Goal: Task Accomplishment & Management: Complete application form

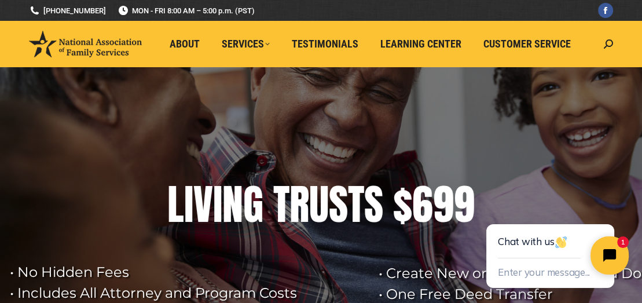
click at [604, 254] on icon "Close chat widget" at bounding box center [609, 255] width 13 height 13
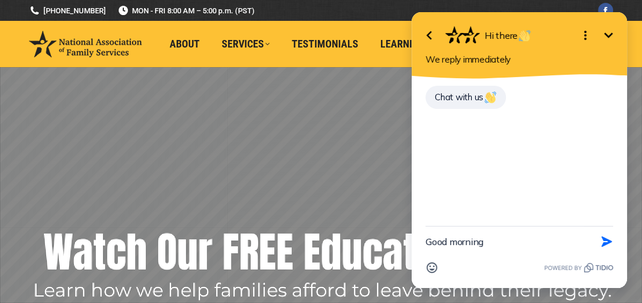
type textarea "Good morning,"
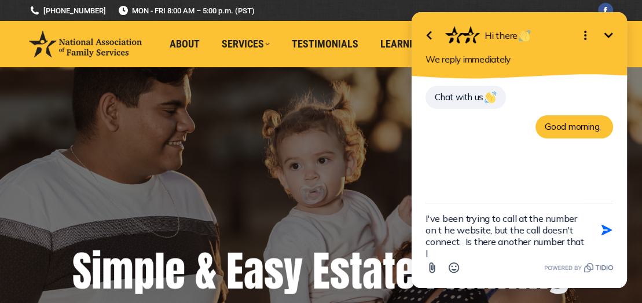
scroll to position [2, 0]
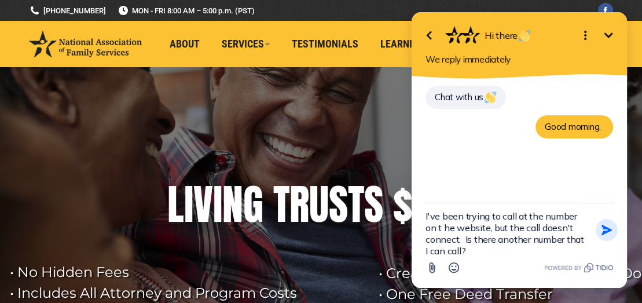
type textarea "I've been trying to call at the number on t he website, but the call doesn't co…"
click at [607, 228] on icon "button" at bounding box center [607, 230] width 10 height 10
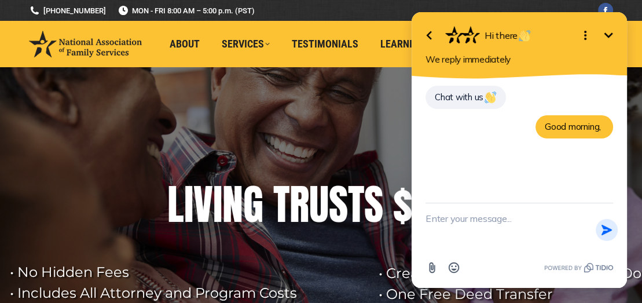
scroll to position [0, 0]
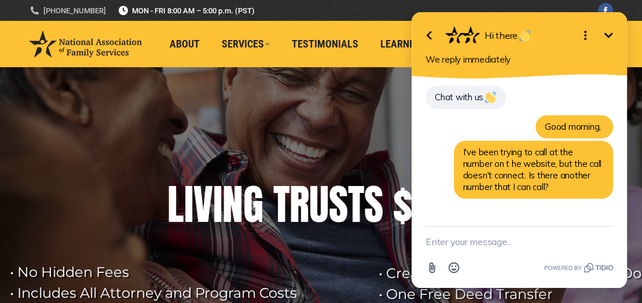
click at [84, 9] on link "[PHONE_NUMBER]" at bounding box center [67, 10] width 77 height 11
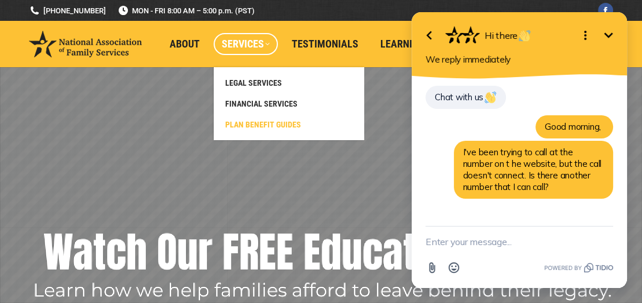
click at [272, 121] on span "PLAN BENEFIT GUIDES" at bounding box center [263, 124] width 76 height 10
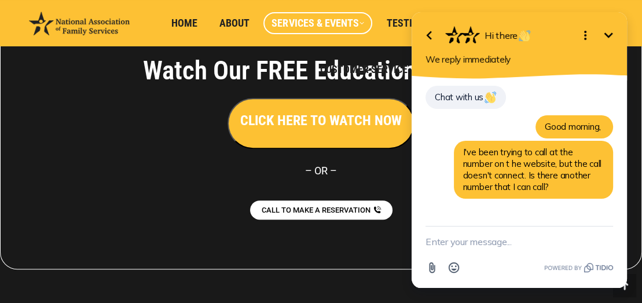
scroll to position [423, 0]
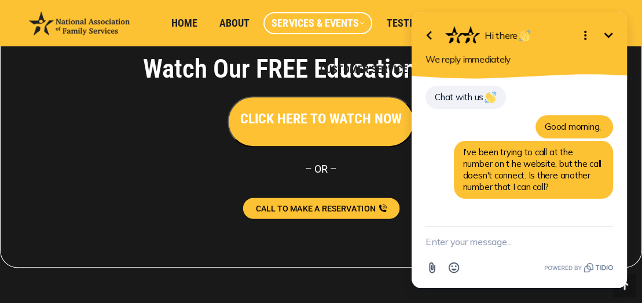
click at [381, 201] on link "CALL TO MAKE A RESERVATION" at bounding box center [321, 207] width 157 height 21
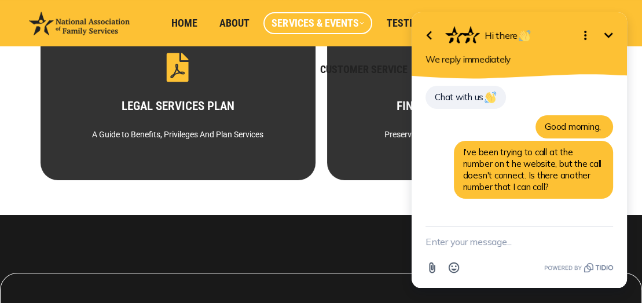
scroll to position [155, 0]
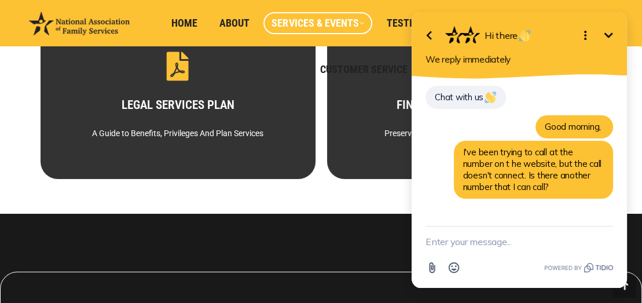
click at [610, 36] on icon "Minimize" at bounding box center [609, 35] width 14 height 14
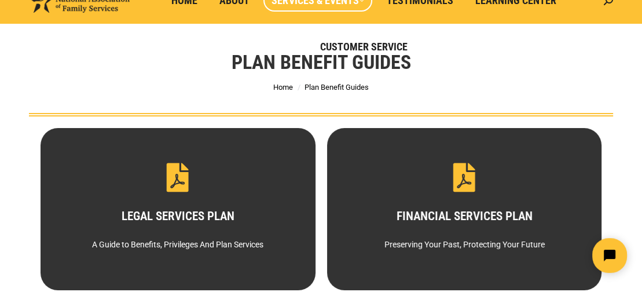
scroll to position [0, 0]
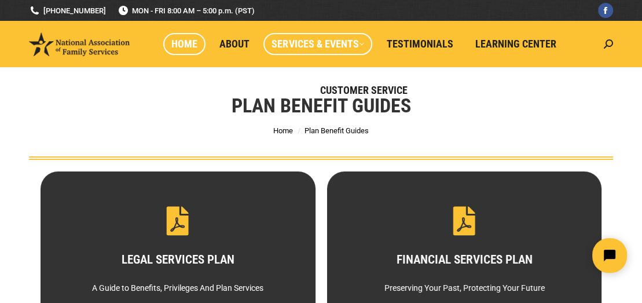
click at [193, 46] on span "Home" at bounding box center [184, 44] width 26 height 13
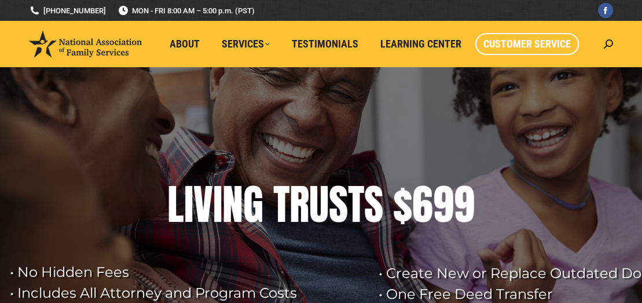
click at [540, 50] on span "Customer Service" at bounding box center [527, 44] width 87 height 13
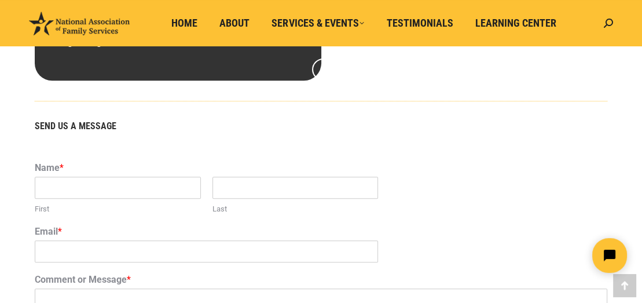
scroll to position [711, 0]
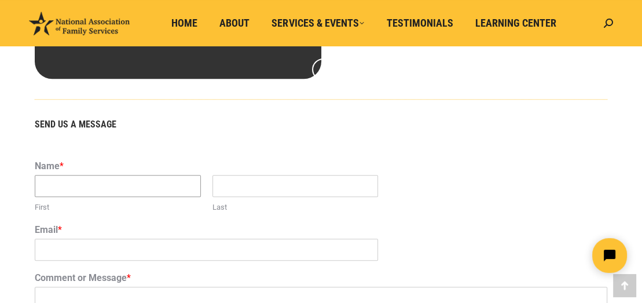
click at [157, 192] on input "First" at bounding box center [118, 186] width 166 height 22
type input "Ronda"
type input "Jacobs"
type input "twobeeze1@att.net"
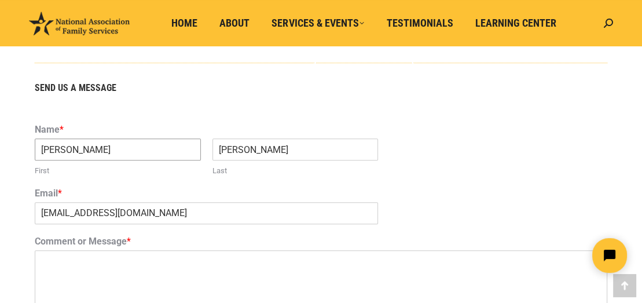
scroll to position [749, 0]
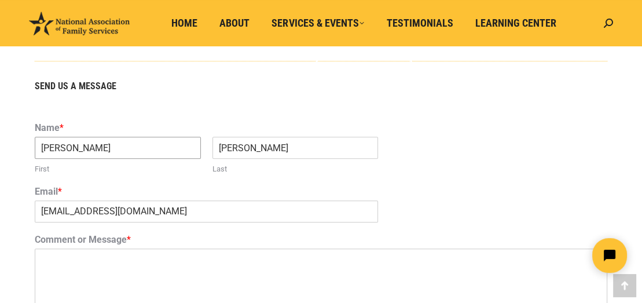
click at [138, 142] on input "Tabitha" at bounding box center [118, 148] width 166 height 22
type input "T"
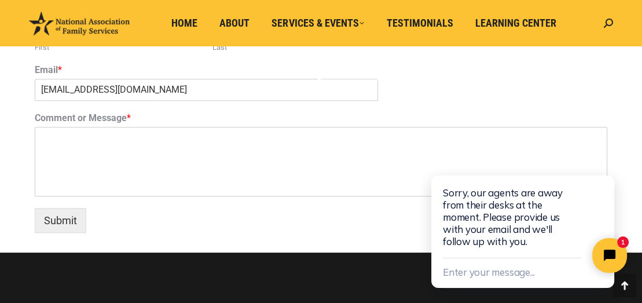
scroll to position [885, 0]
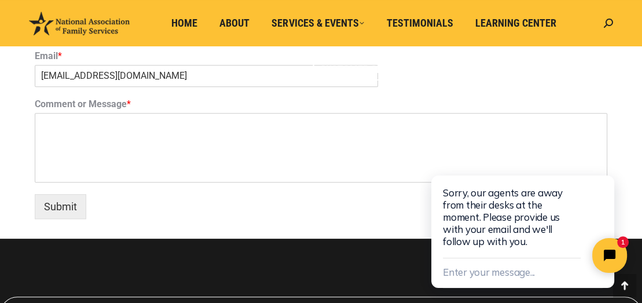
type input "Ronda"
click at [388, 124] on textarea "Comment or Message *" at bounding box center [321, 147] width 573 height 69
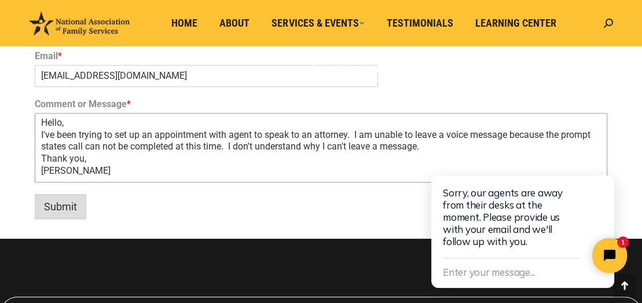
type textarea "Hello, I've been trying to set up an appointment with agent to speak to an atto…"
click at [63, 202] on button "Submit" at bounding box center [61, 206] width 52 height 25
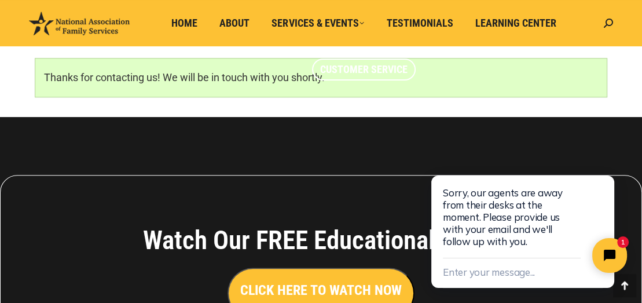
scroll to position [807, 0]
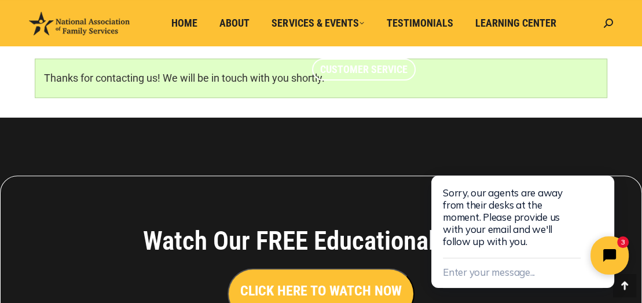
click at [609, 259] on icon "Close chat widget" at bounding box center [616, 256] width 18 height 18
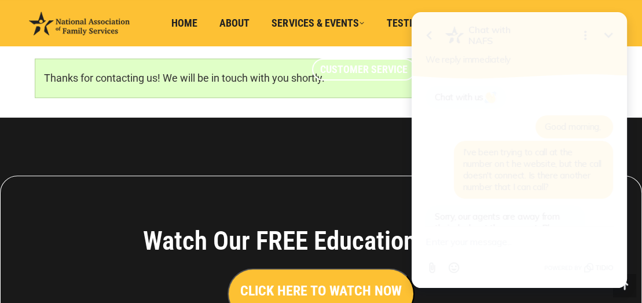
scroll to position [114, 0]
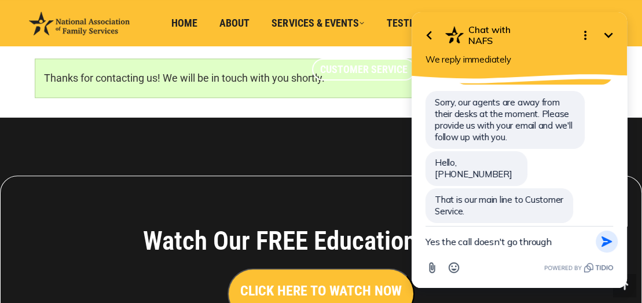
type textarea "Yes the call doesn't go through"
click at [607, 241] on icon "button" at bounding box center [606, 241] width 13 height 13
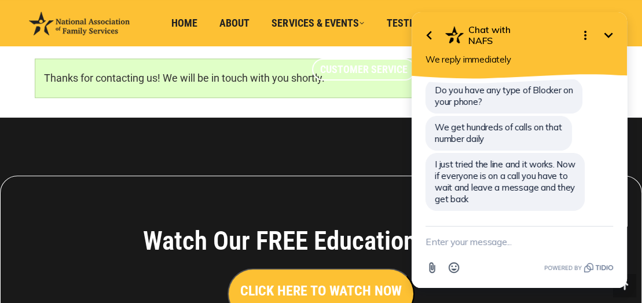
scroll to position [283, 0]
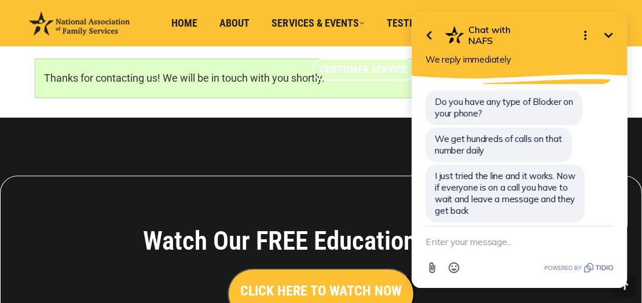
click at [570, 244] on textarea "New message" at bounding box center [520, 241] width 188 height 30
type textarea "ok thanks"
click at [606, 236] on icon "button" at bounding box center [606, 241] width 13 height 13
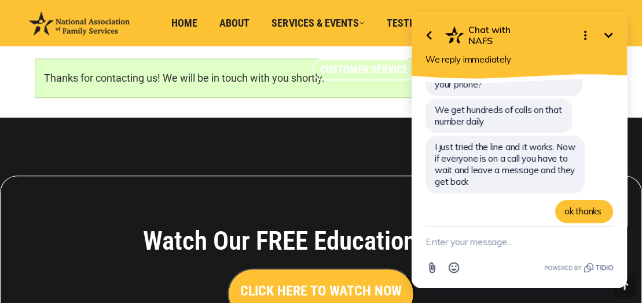
click at [611, 35] on icon "Minimize" at bounding box center [609, 34] width 9 height 5
